Goal: Use online tool/utility: Utilize a website feature to perform a specific function

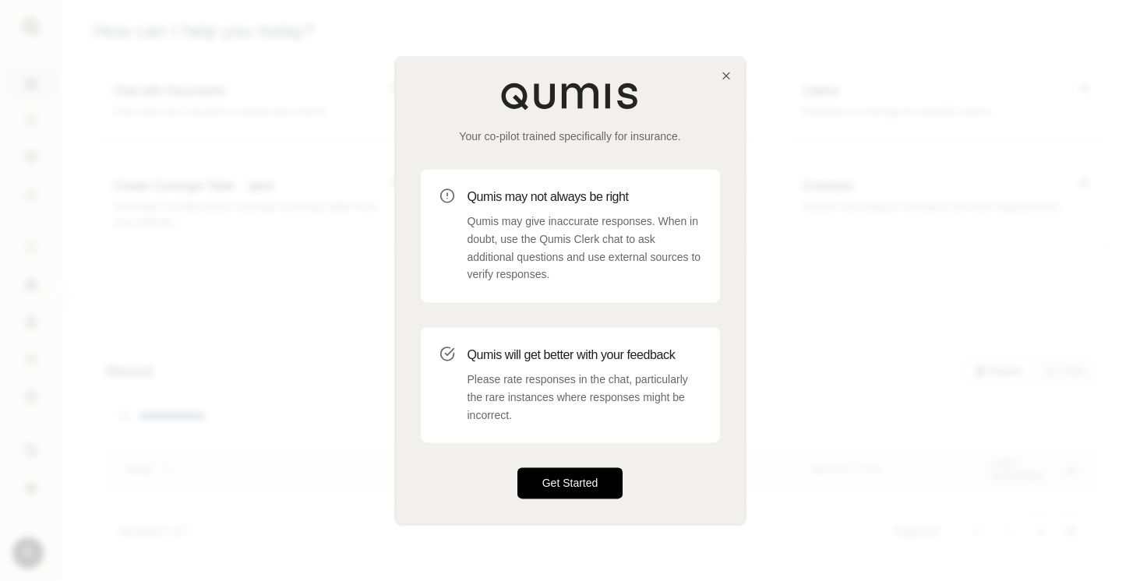
click at [575, 496] on button "Get Started" at bounding box center [570, 483] width 106 height 31
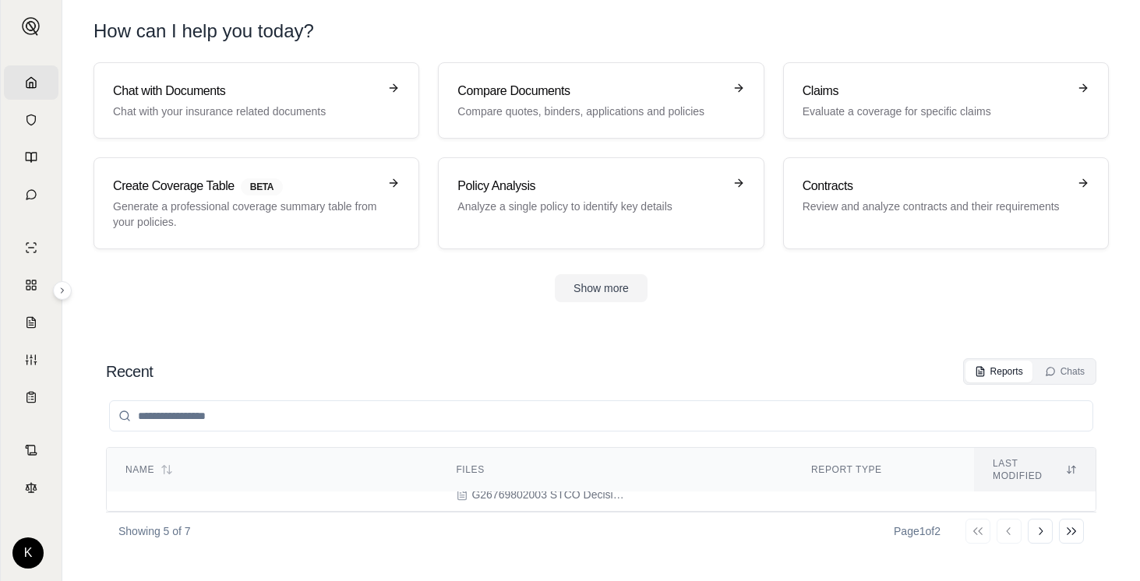
scroll to position [8, 0]
click at [296, 508] on span "Decision Ready Solutions Primary Quote Analysis" at bounding box center [245, 514] width 241 height 12
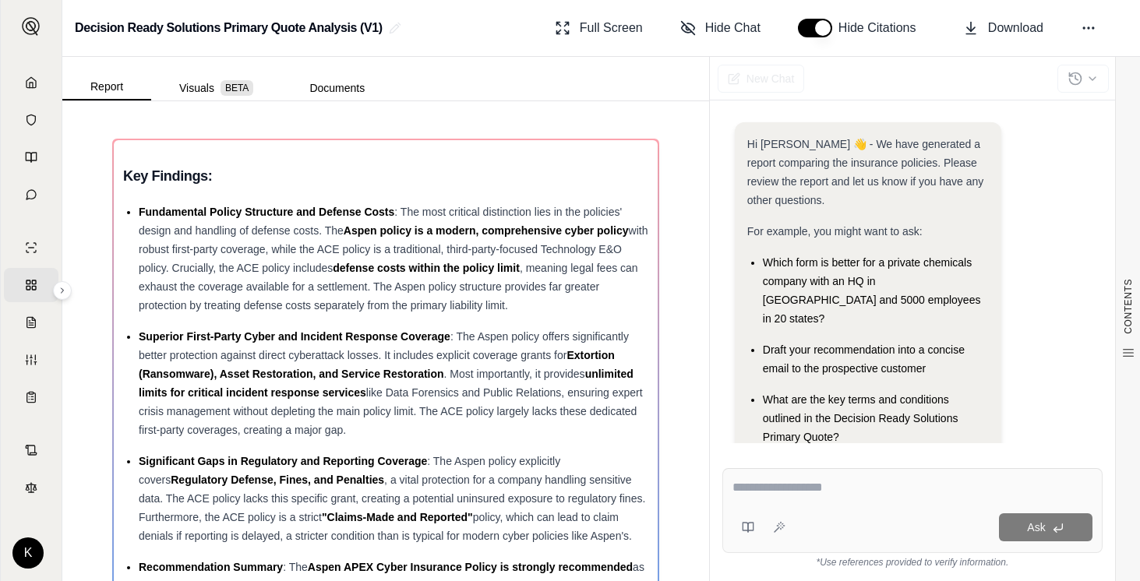
scroll to position [83, 0]
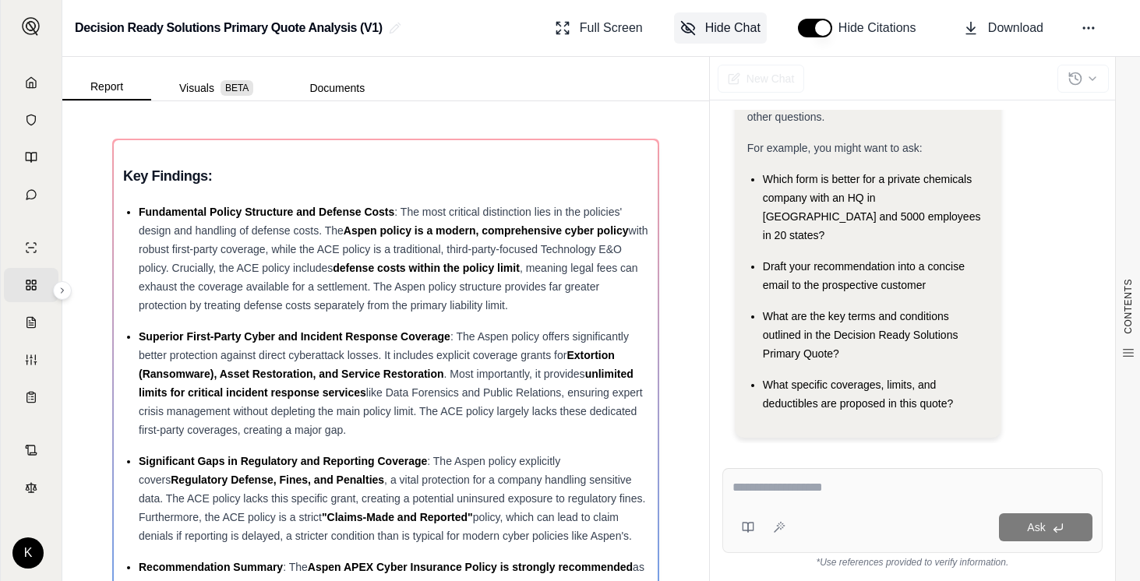
click at [719, 21] on span "Hide Chat" at bounding box center [732, 28] width 55 height 19
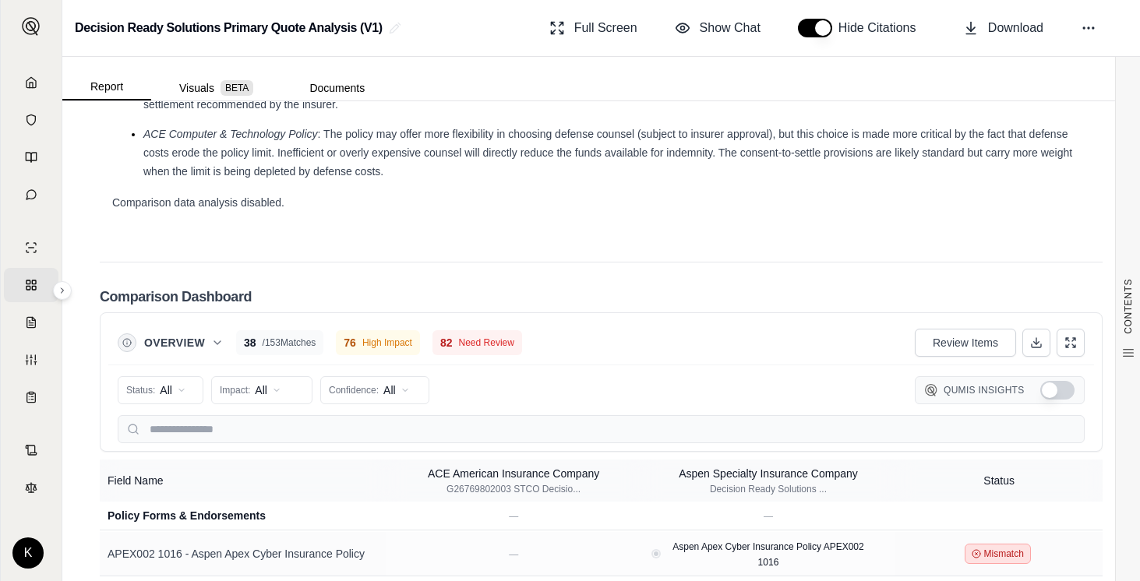
scroll to position [3064, 0]
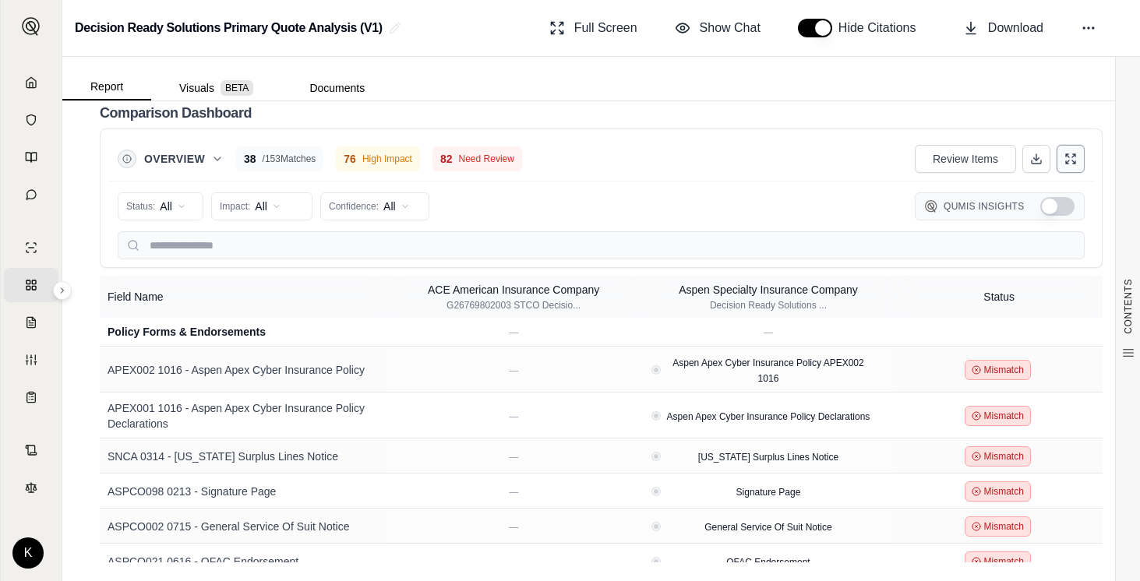
click at [1077, 162] on button at bounding box center [1070, 159] width 28 height 28
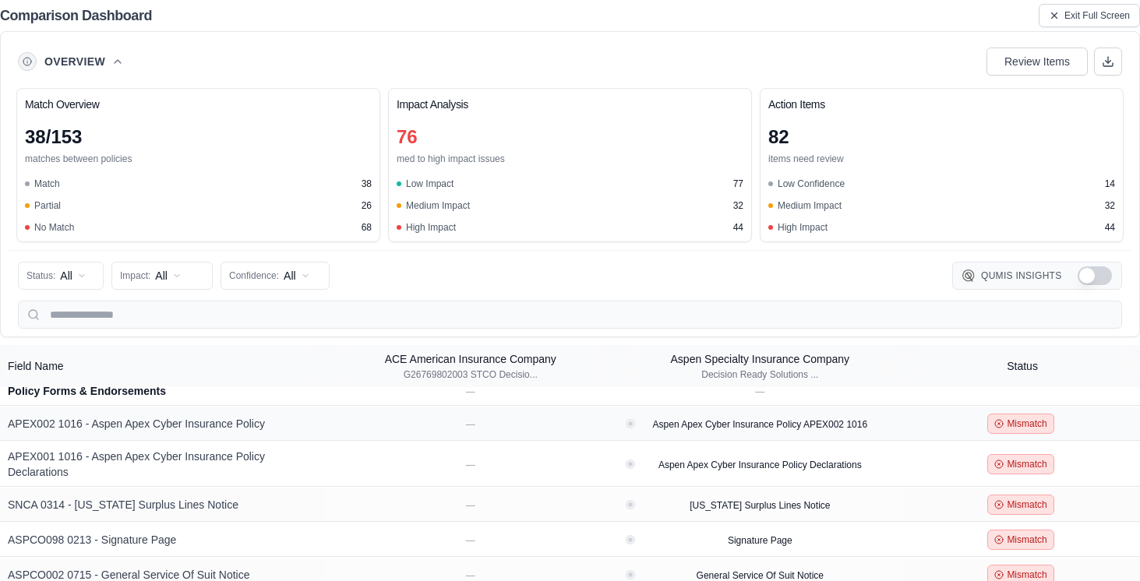
scroll to position [1, 0]
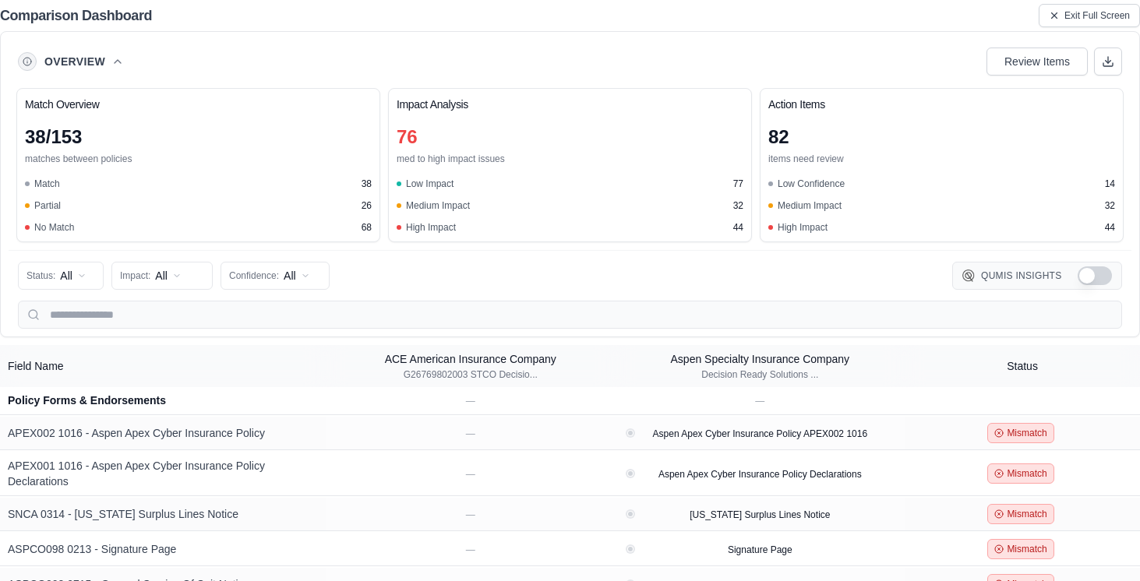
click at [113, 60] on icon at bounding box center [117, 61] width 12 height 12
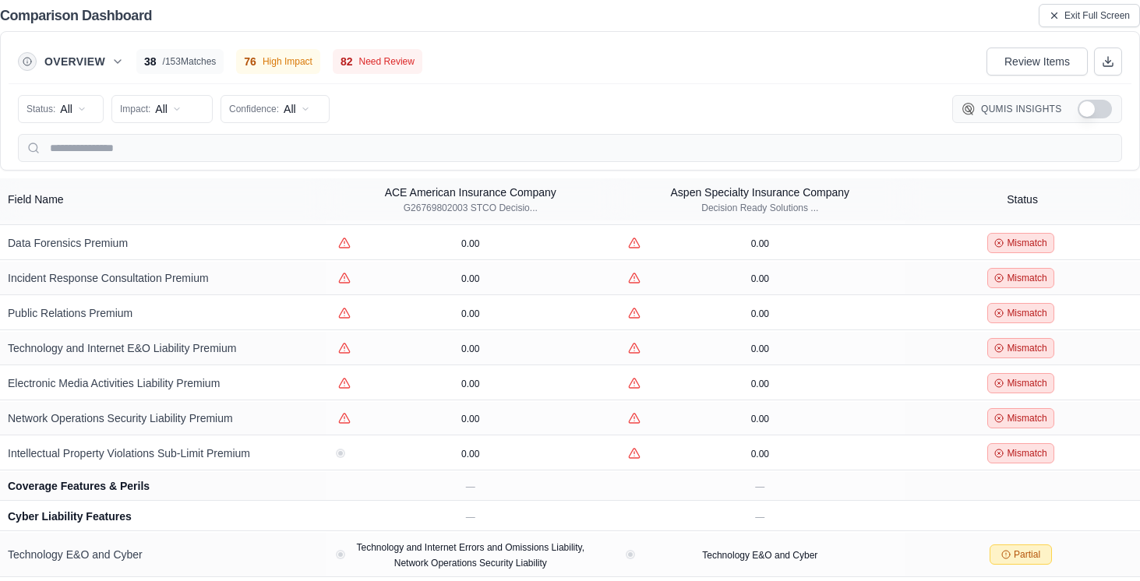
scroll to position [2273, 0]
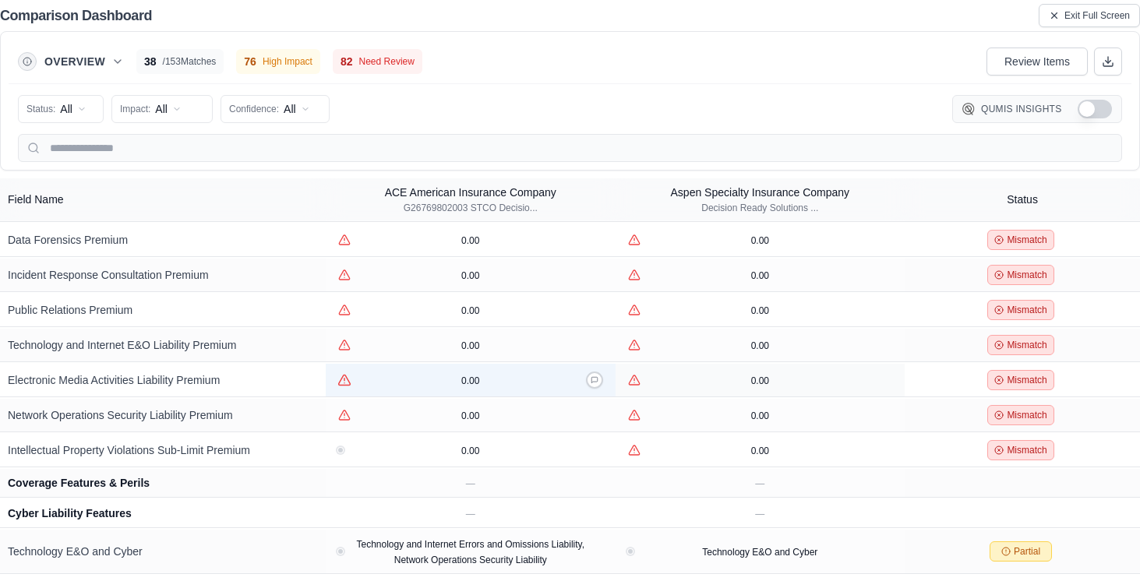
click at [340, 381] on icon "View confidence details" at bounding box center [345, 380] width 12 height 10
click at [1084, 12] on span "Exit Full Screen" at bounding box center [1096, 15] width 65 height 12
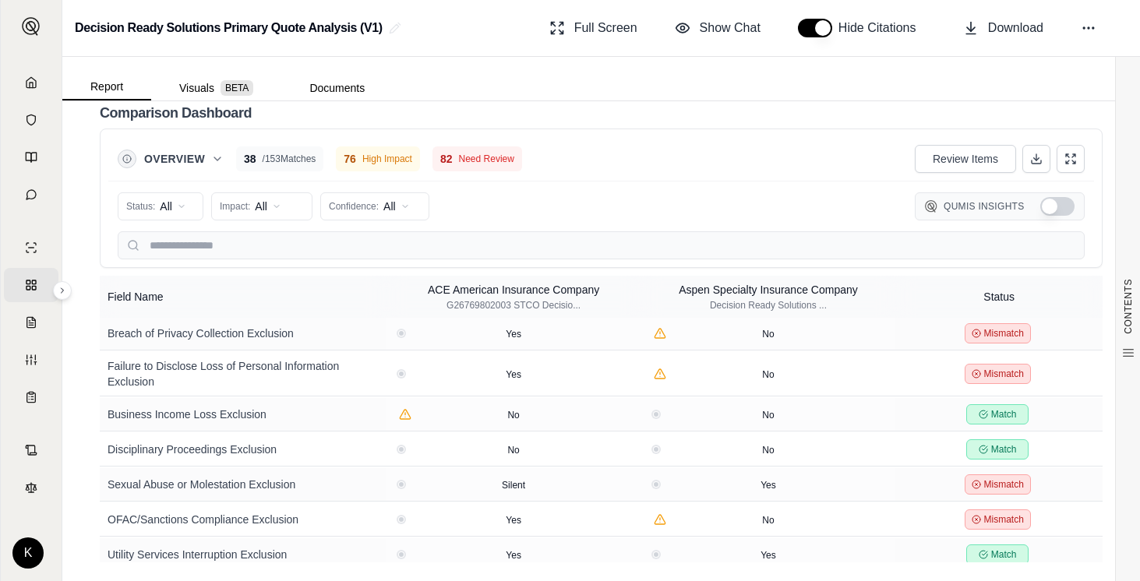
scroll to position [3887, 0]
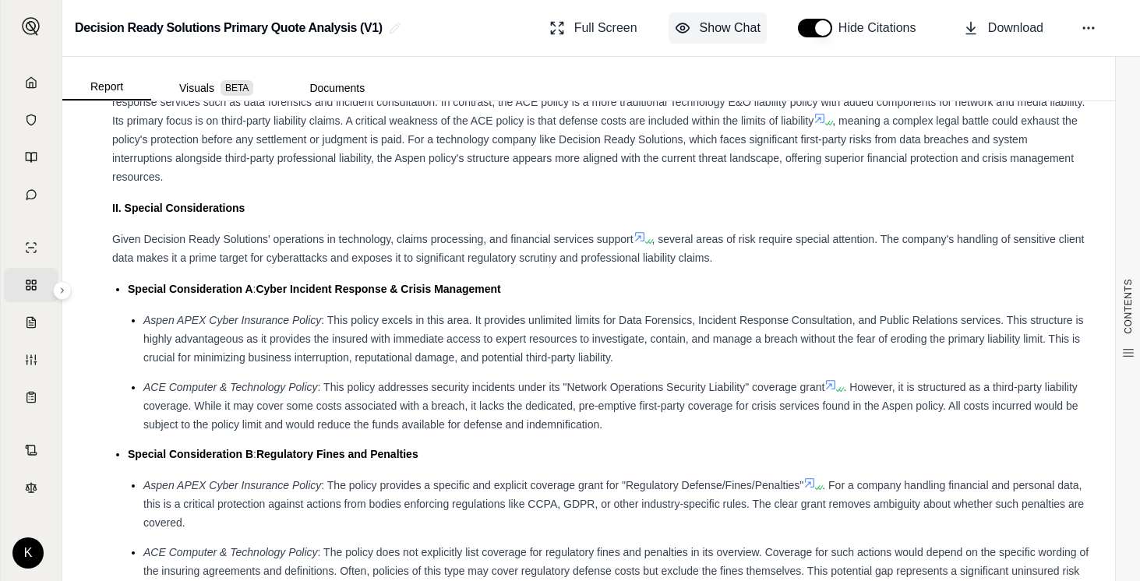
click at [738, 16] on button "Show Chat" at bounding box center [717, 27] width 98 height 31
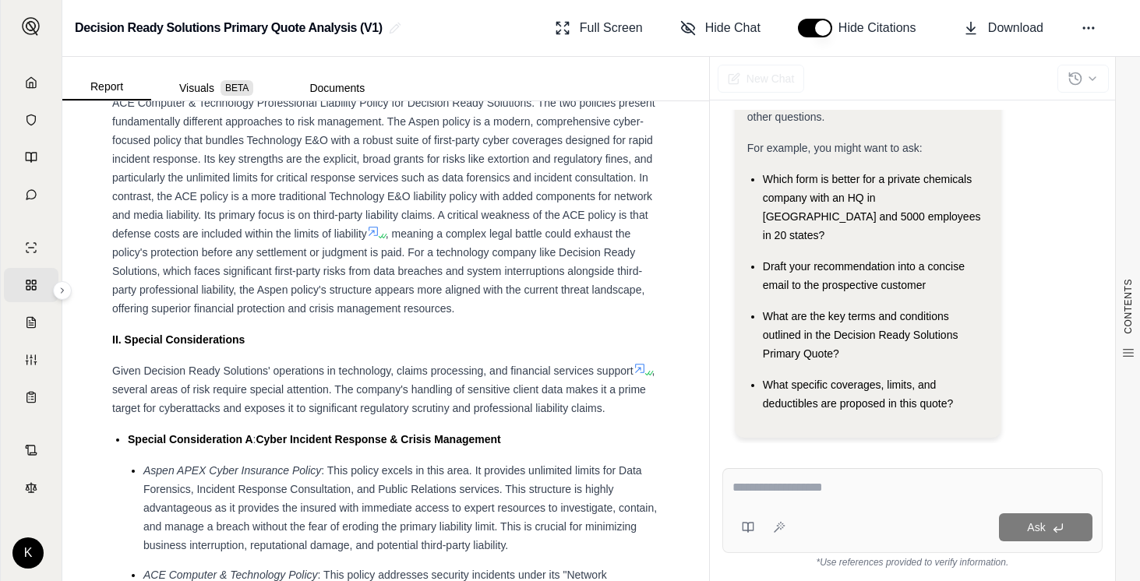
scroll to position [1672, 0]
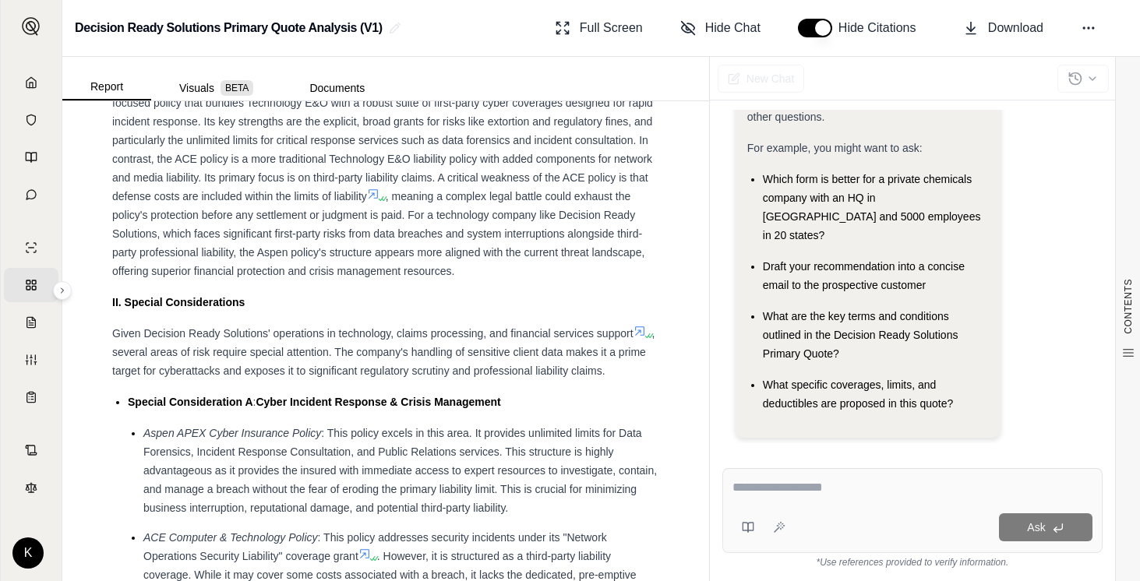
click at [792, 488] on textarea at bounding box center [912, 487] width 360 height 19
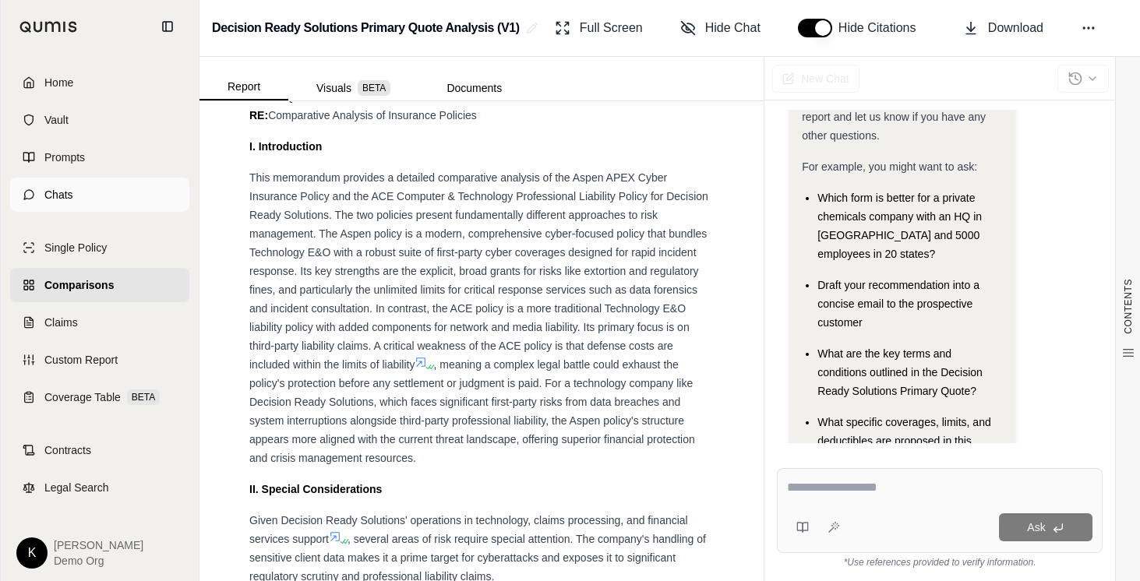
scroll to position [1803, 0]
